Goal: Find specific page/section: Locate a particular part of the current website

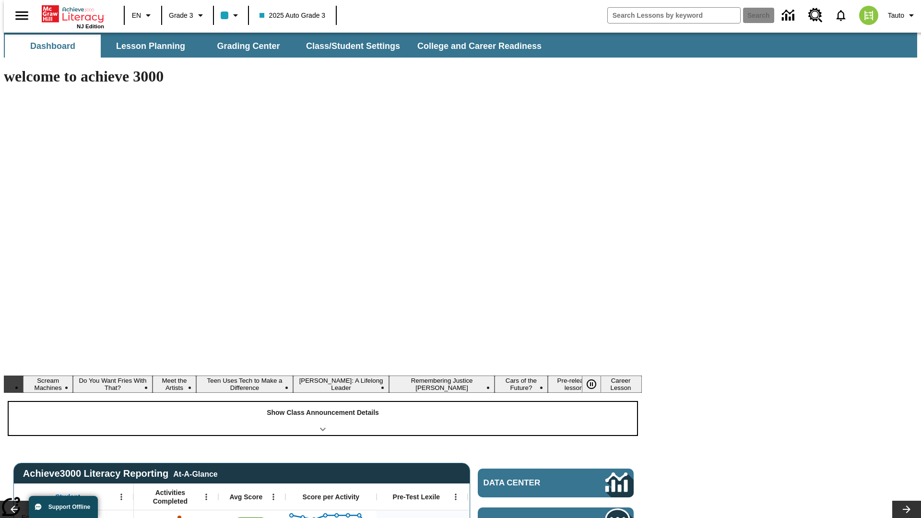
click at [323, 402] on div "Show Class Announcement Details" at bounding box center [323, 418] width 628 height 33
